Goal: Task Accomplishment & Management: Use online tool/utility

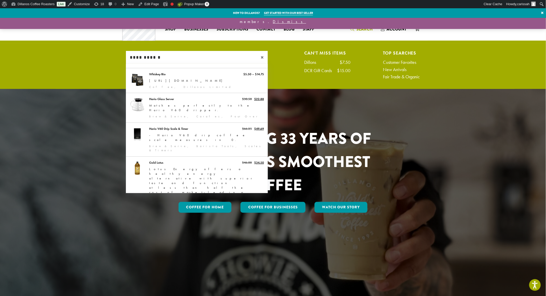
drag, startPoint x: 53, startPoint y: 119, endPoint x: 61, endPoint y: 118, distance: 8.2
click at [54, 119] on div at bounding box center [273, 161] width 546 height 287
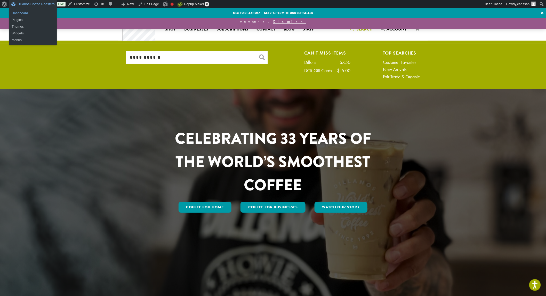
click at [21, 13] on link "Dashboard" at bounding box center [33, 13] width 48 height 7
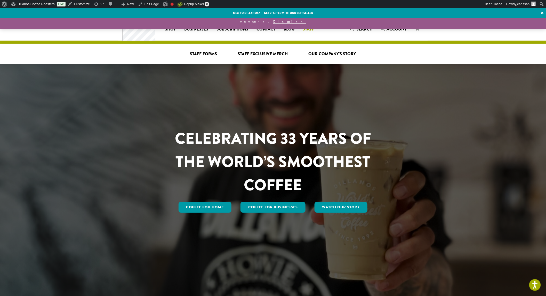
click at [311, 29] on span "Staff" at bounding box center [309, 29] width 12 height 6
click at [209, 53] on span "Staff Forms" at bounding box center [203, 54] width 27 height 6
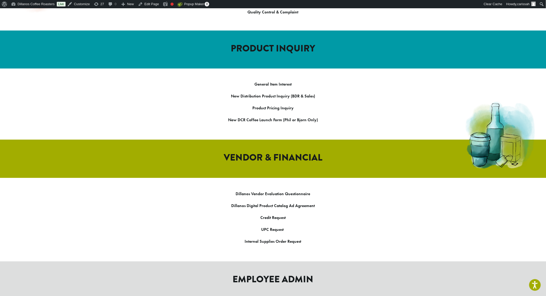
scroll to position [682, 0]
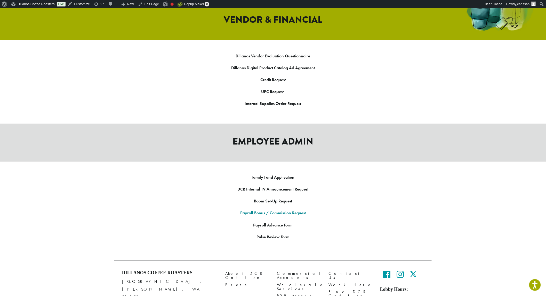
click at [265, 210] on link "Payroll Bonus / Commission Request" at bounding box center [273, 212] width 66 height 5
